Goal: Information Seeking & Learning: Find specific fact

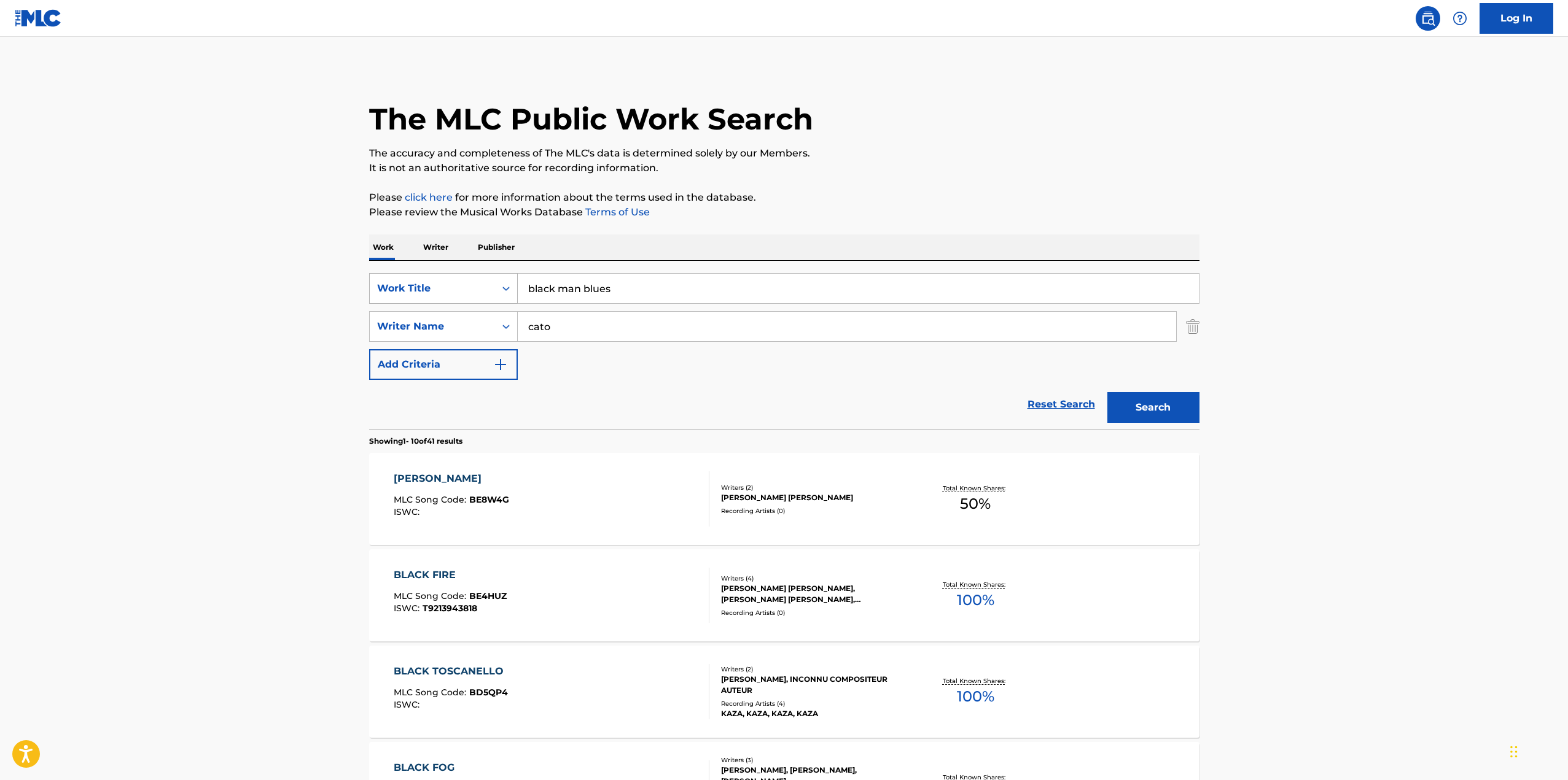
drag, startPoint x: 626, startPoint y: 286, endPoint x: 429, endPoint y: 282, distance: 197.0
click at [429, 282] on div "SearchWithCriteria6d0c5541-297b-4bed-82d2-b3bd03f2ef36 Work Title black man blu…" at bounding box center [784, 289] width 830 height 31
click at [624, 292] on input "black man blues" at bounding box center [859, 288] width 681 height 30
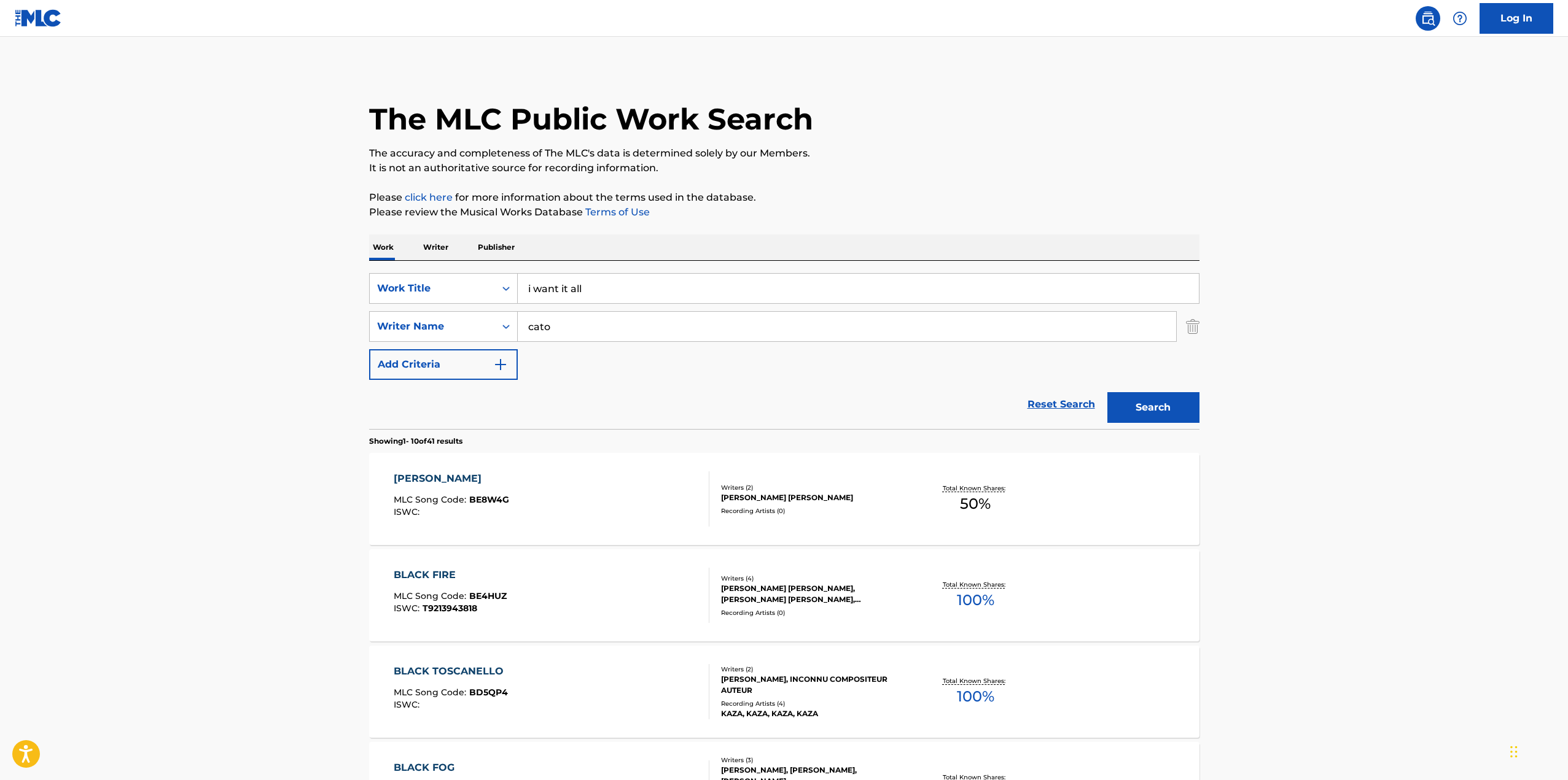
type input "i want it all"
paste input "Care of [PERSON_NAME], [PERSON_NAME] & [PERSON_NAME], LLP"
type input "Care of [PERSON_NAME], [PERSON_NAME] & [PERSON_NAME], LLP"
click at [1107, 392] on button "Search" at bounding box center [1153, 407] width 92 height 31
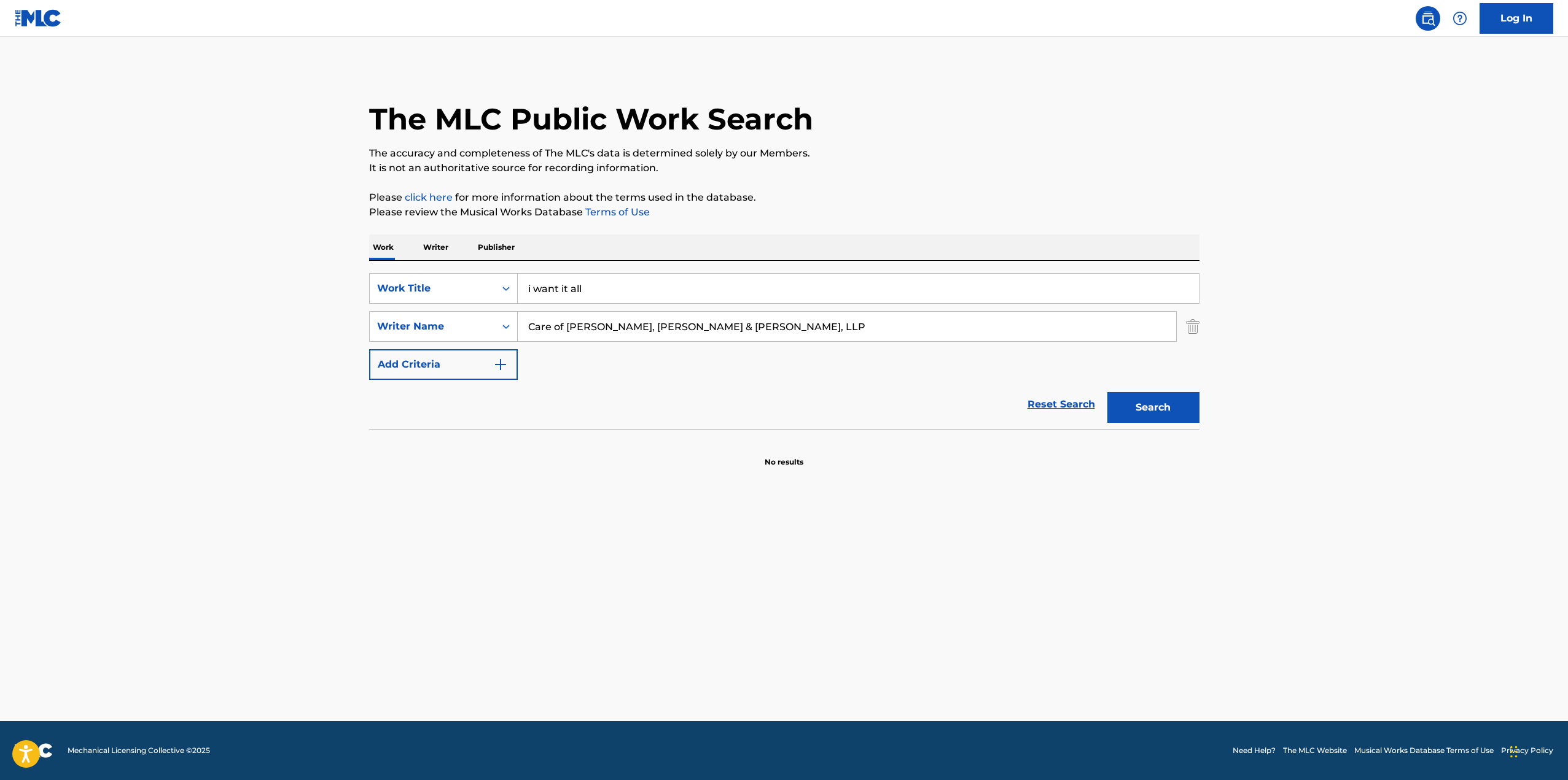
click at [642, 330] on input "Care of [PERSON_NAME], [PERSON_NAME] & [PERSON_NAME], LLP" at bounding box center [847, 327] width 659 height 30
click at [562, 323] on input "Search Form" at bounding box center [847, 327] width 659 height 30
type input "decilveo"
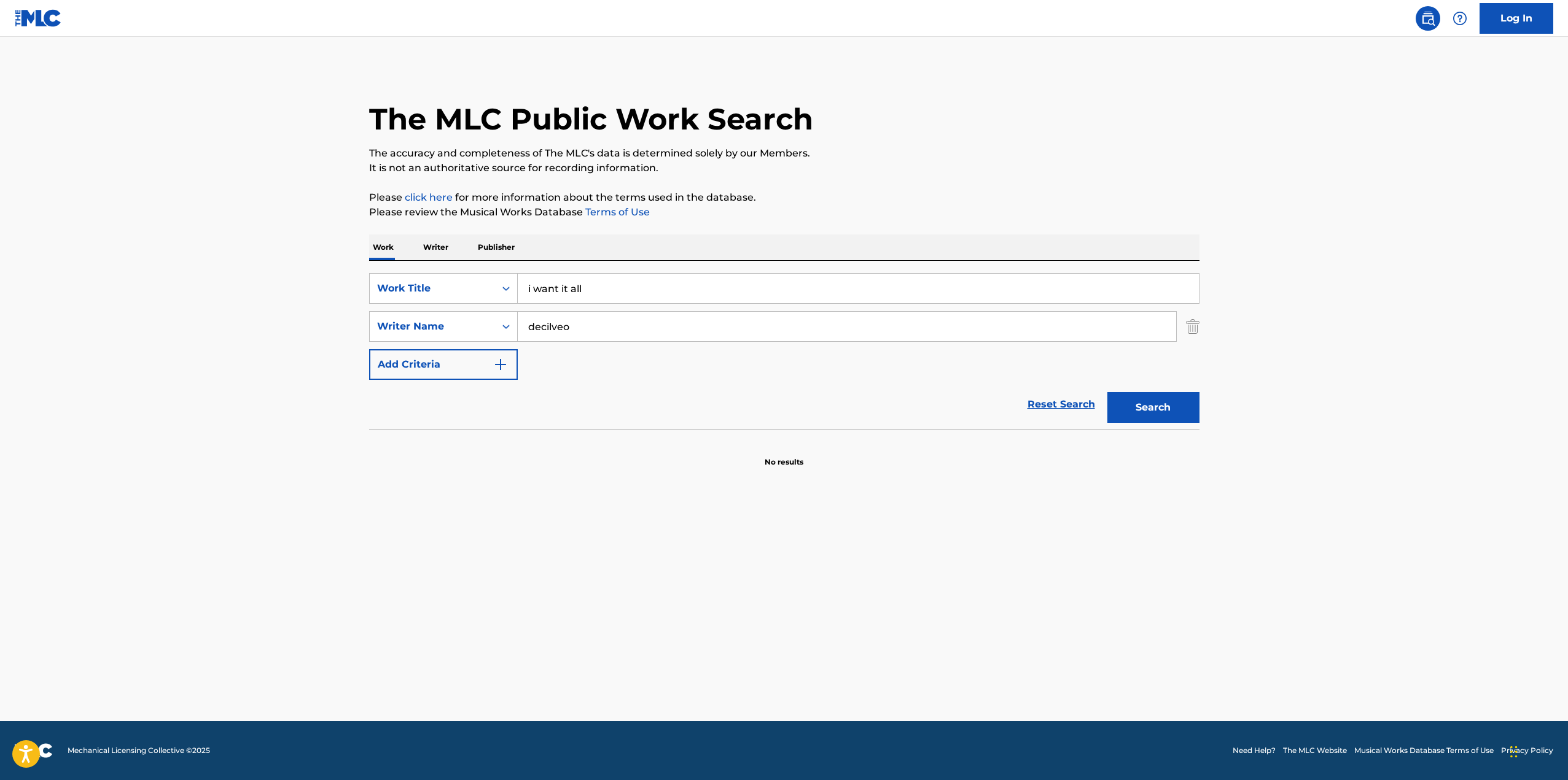
click at [1107, 392] on button "Search" at bounding box center [1153, 407] width 92 height 31
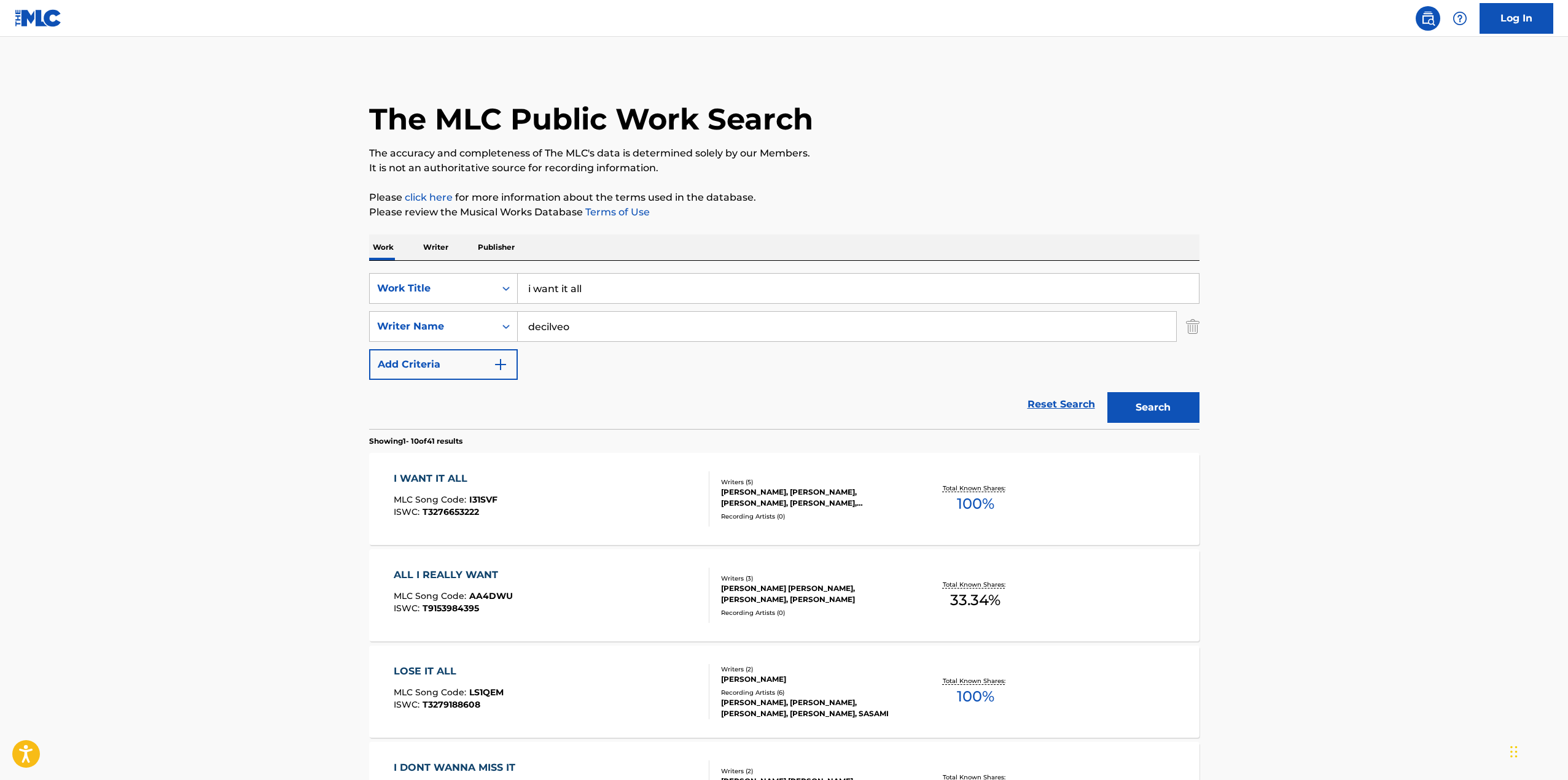
click at [626, 471] on div "I WANT IT ALL MLC Song Code : I31SVF ISWC : T3276653222 Writers ( 5 ) [PERSON_N…" at bounding box center [784, 499] width 830 height 92
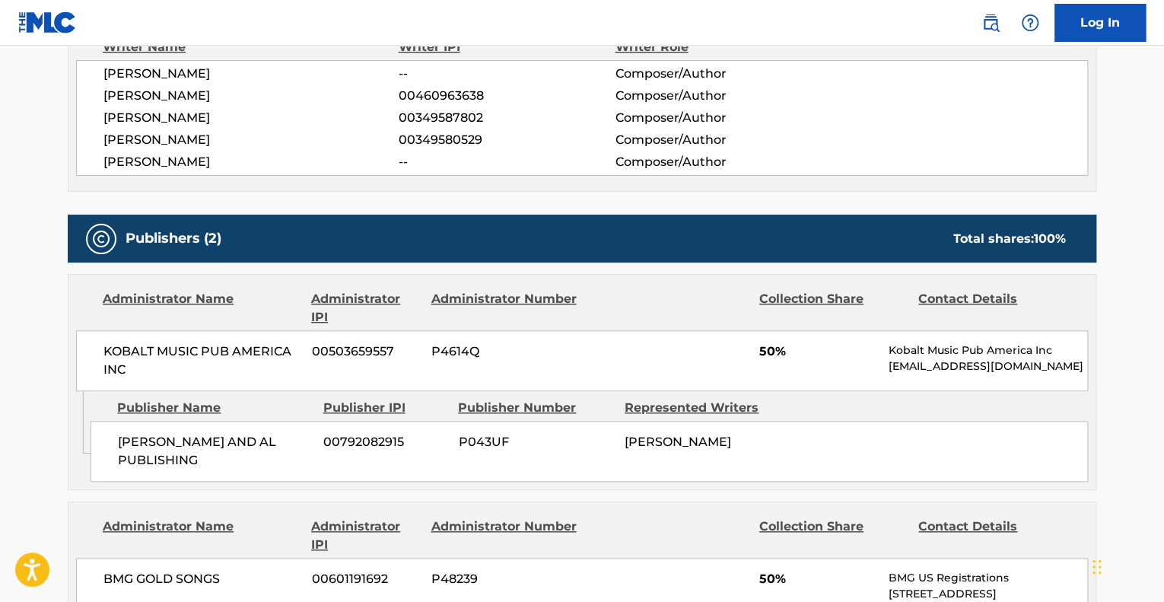
scroll to position [414, 0]
